Goal: Navigation & Orientation: Go to known website

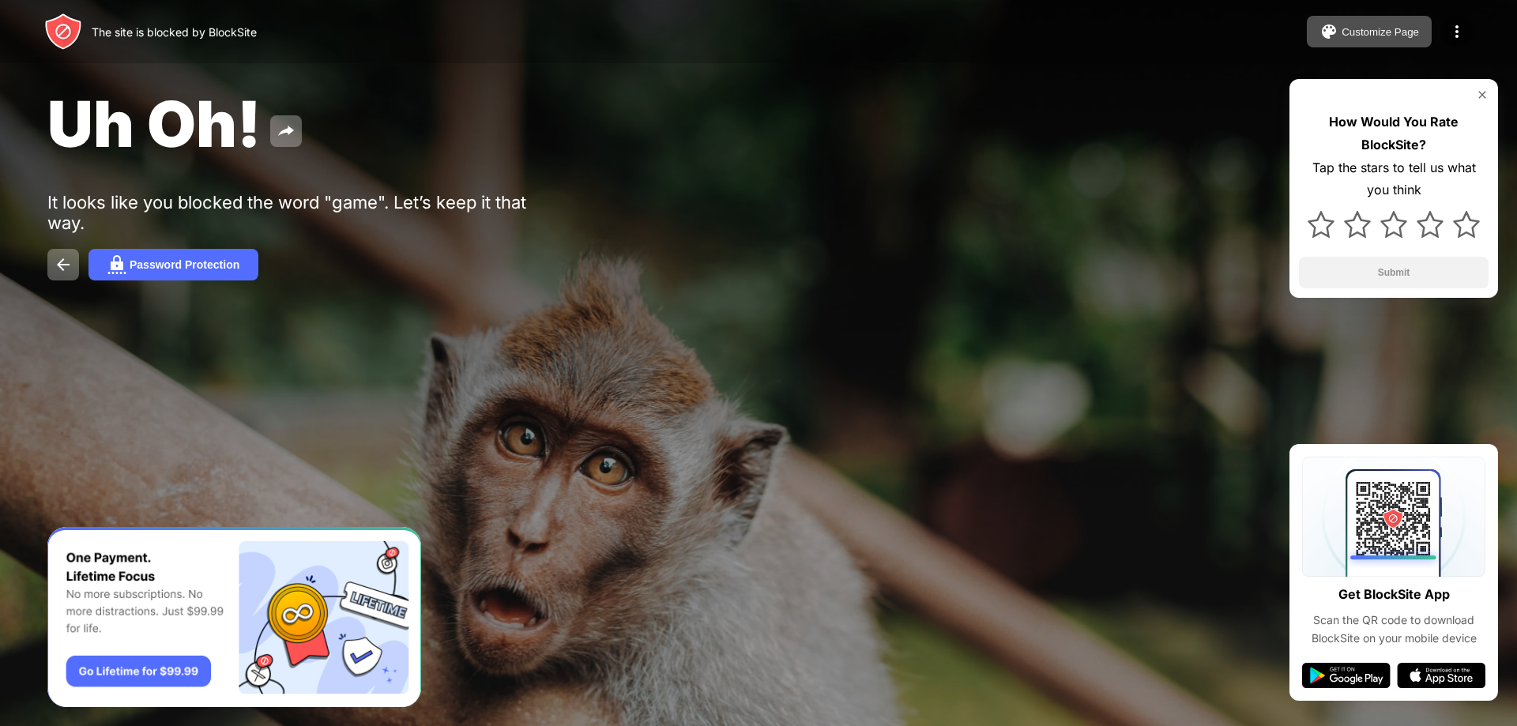
click at [826, 548] on div at bounding box center [758, 363] width 1517 height 726
